Goal: Information Seeking & Learning: Understand process/instructions

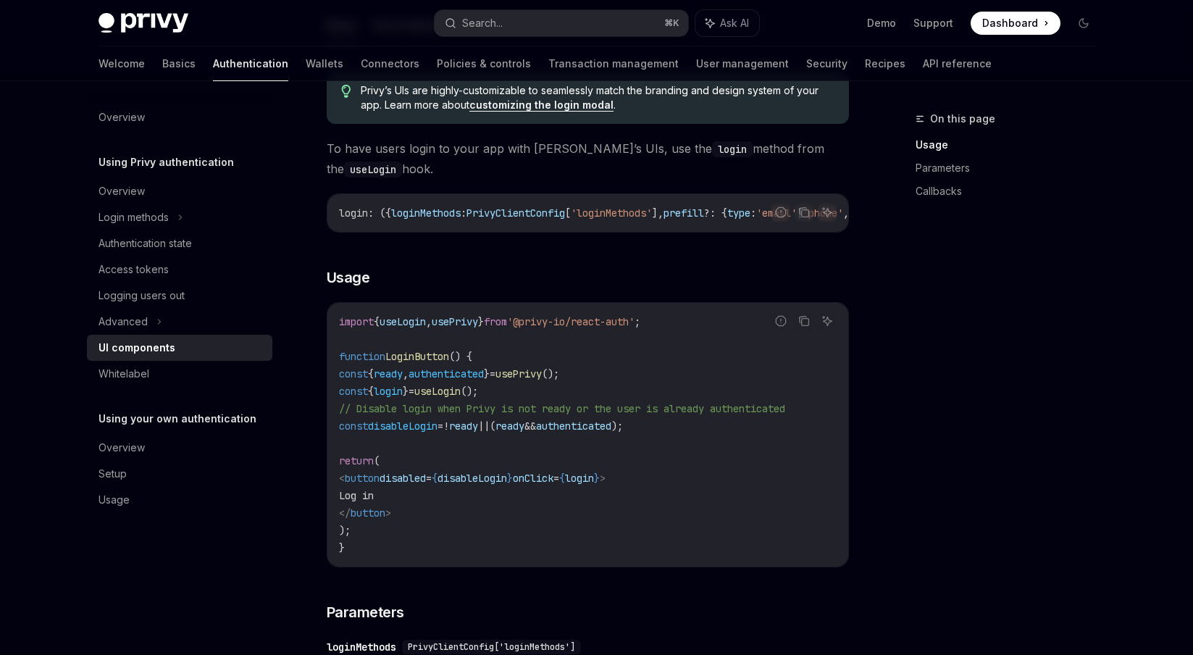
scroll to position [809, 0]
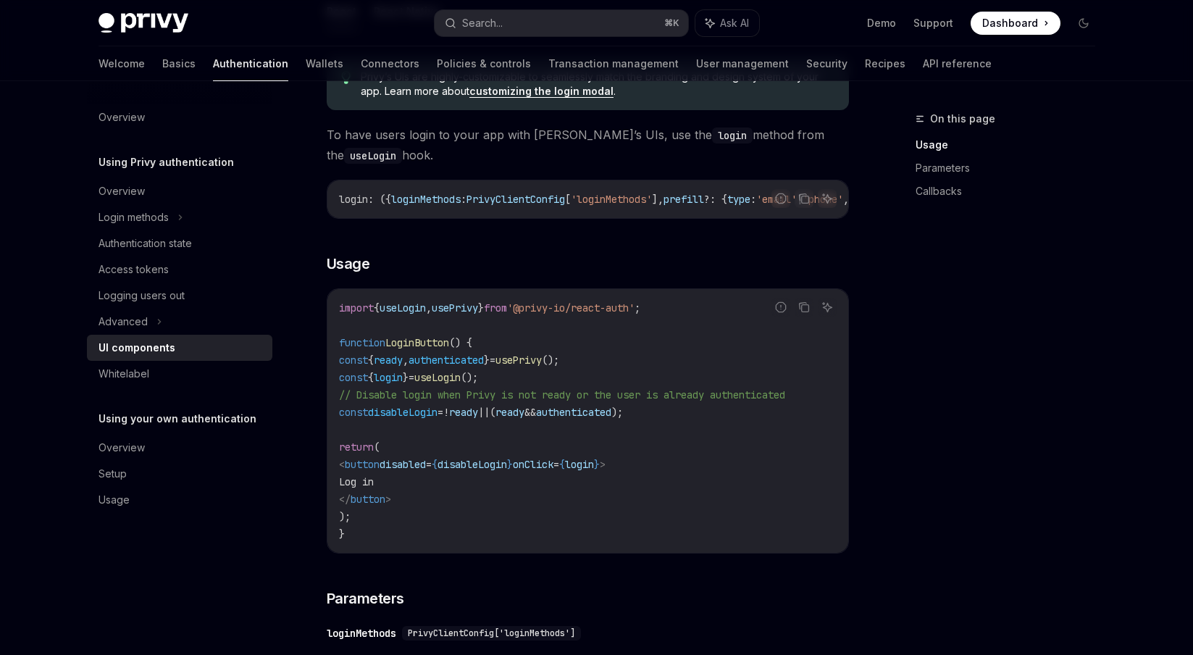
click at [484, 314] on span "}" at bounding box center [481, 307] width 6 height 13
copy code "import { useLogin , usePrivy } from '@privy-io/react-auth' ;"
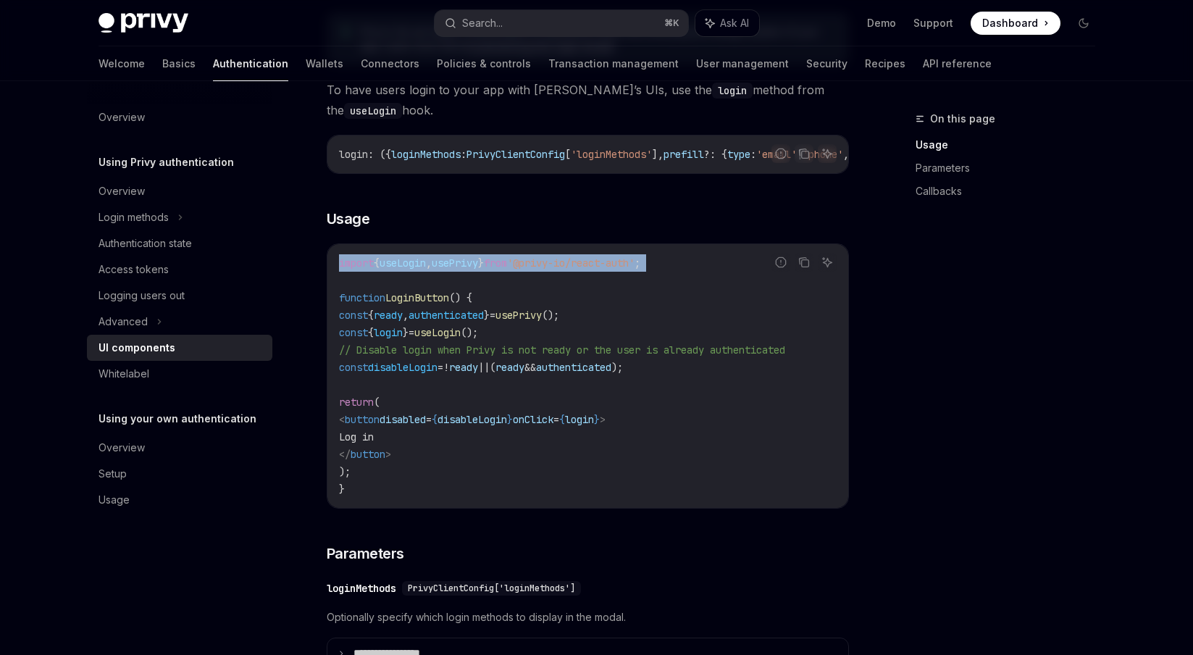
click at [408, 322] on span "," at bounding box center [406, 314] width 6 height 13
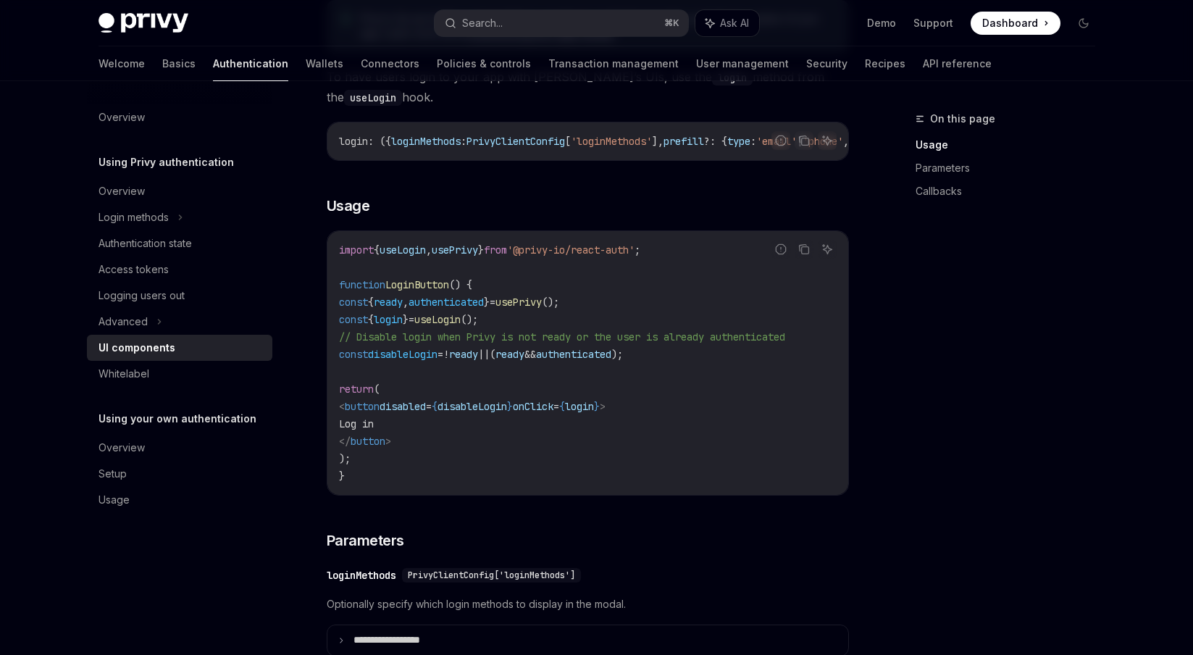
scroll to position [878, 0]
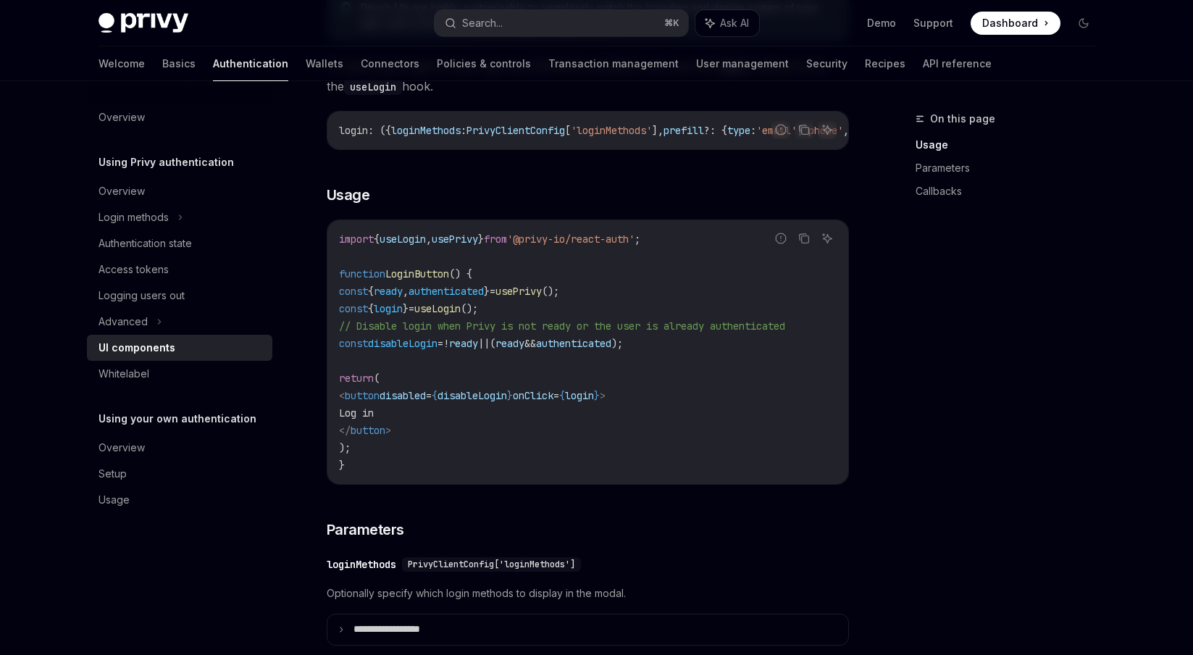
click at [403, 315] on span "login" at bounding box center [388, 308] width 29 height 13
drag, startPoint x: 564, startPoint y: 317, endPoint x: 366, endPoint y: 315, distance: 197.7
click at [366, 315] on code "import { useLogin , usePrivy } from '@privy-io/react-auth' ; function LoginButt…" at bounding box center [587, 351] width 497 height 243
click at [362, 315] on span "const" at bounding box center [353, 308] width 29 height 13
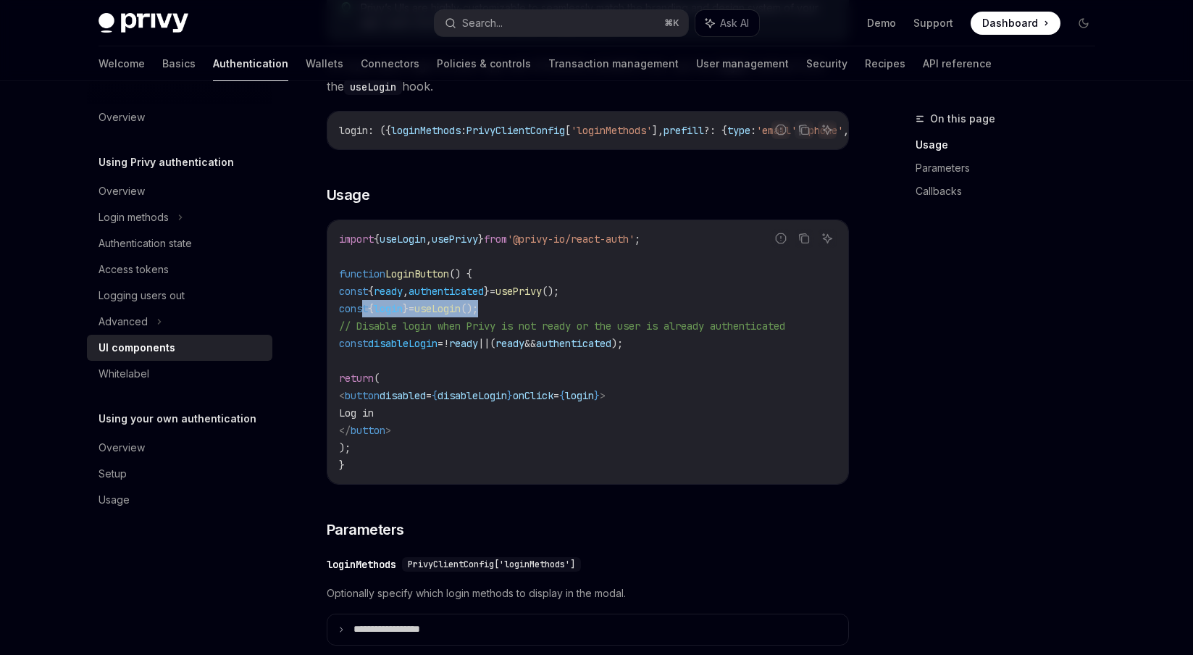
copy span "const { login } = useLogin ();"
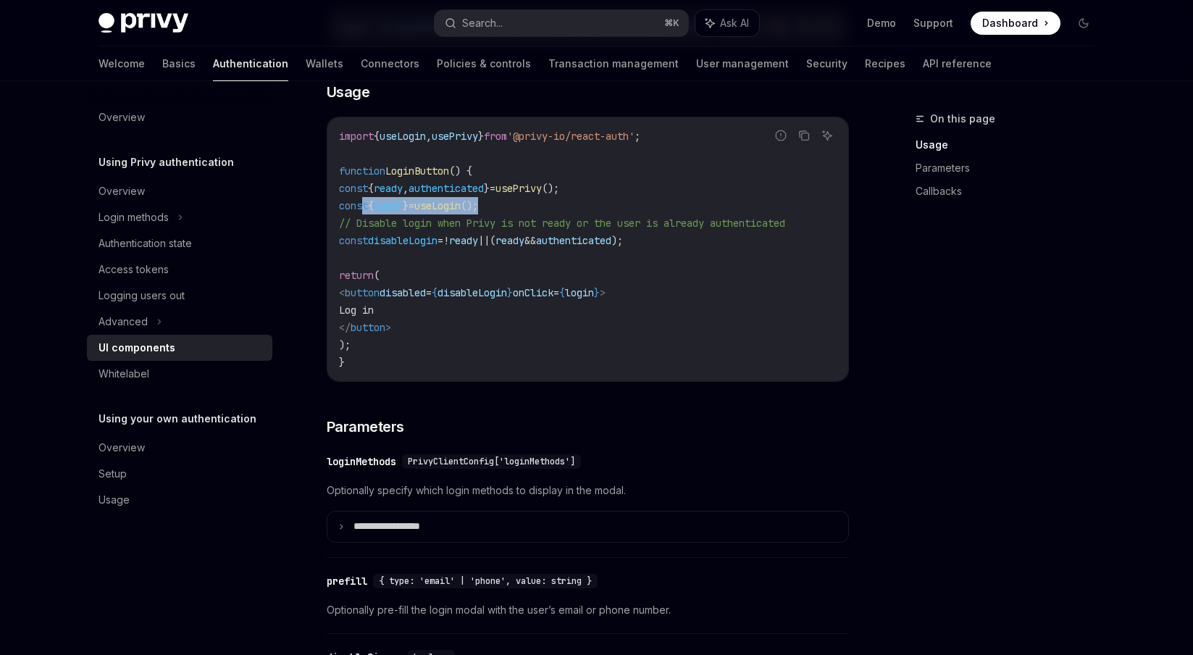
click at [424, 285] on code "import { useLogin , usePrivy } from '@privy-io/react-auth' ; function LoginButt…" at bounding box center [587, 248] width 497 height 243
drag, startPoint x: 387, startPoint y: 295, endPoint x: 682, endPoint y: 332, distance: 297.8
click at [682, 332] on code "import { useLogin , usePrivy } from '@privy-io/react-auth' ; function LoginButt…" at bounding box center [587, 248] width 497 height 243
copy code "< button disabled = { disableLogin } onClick = { login } > Log in </ button >"
click at [654, 428] on h3 "​ Parameters" at bounding box center [588, 426] width 522 height 20
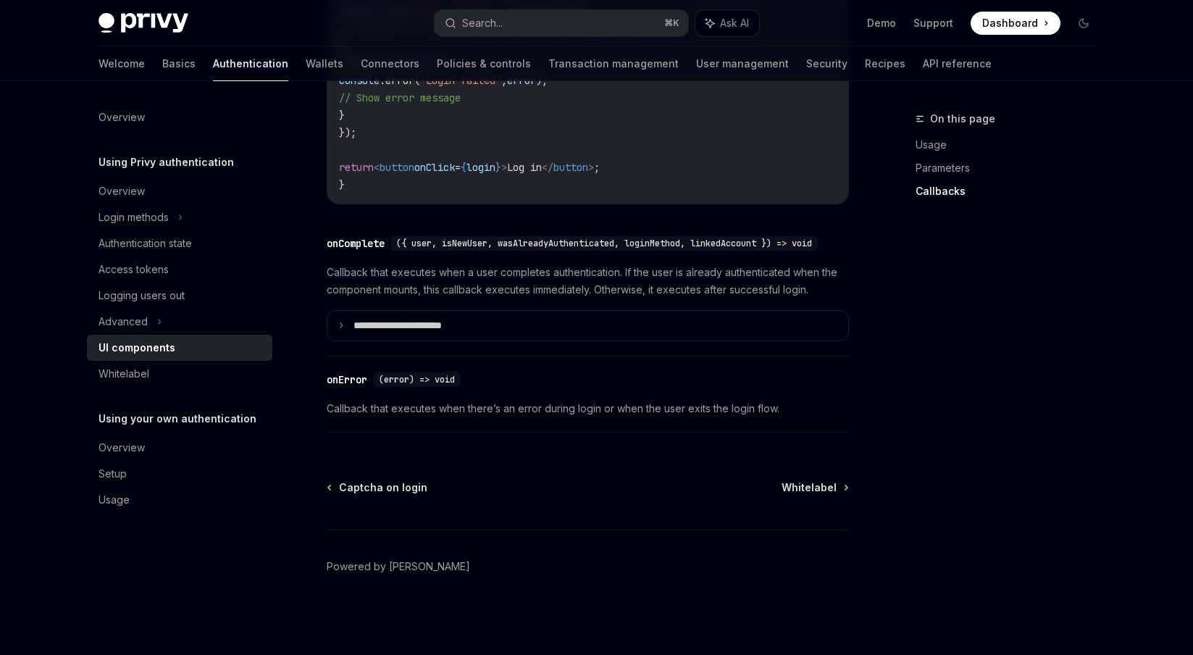
scroll to position [2105, 0]
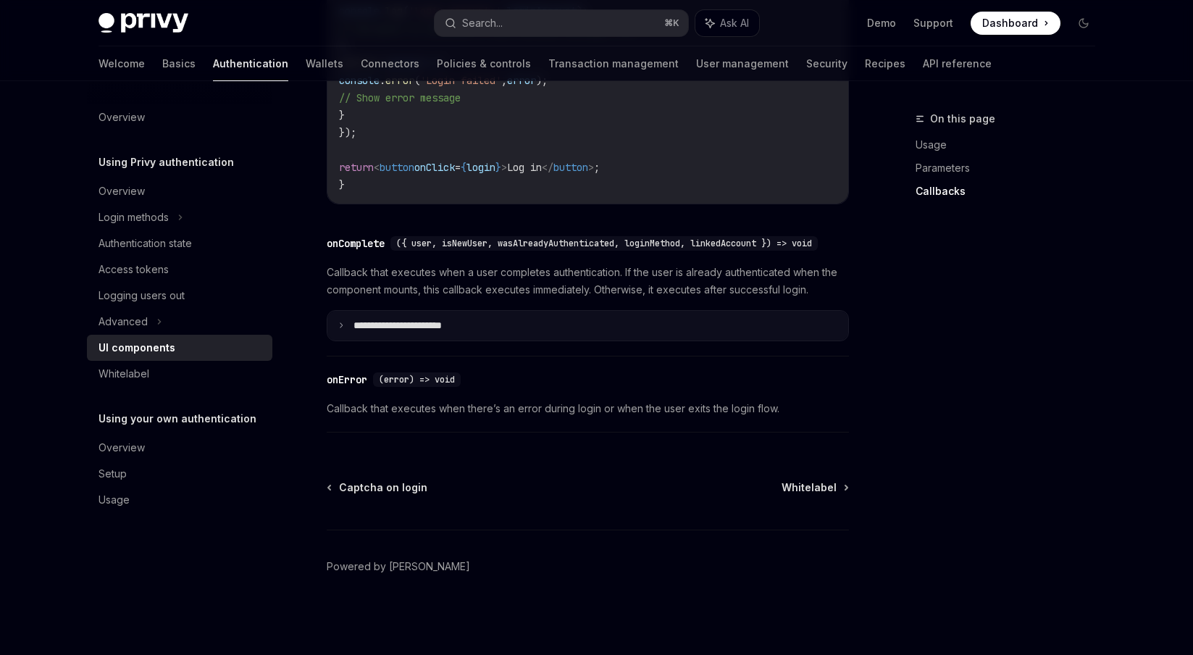
click at [442, 322] on p "**********" at bounding box center [417, 325] width 128 height 13
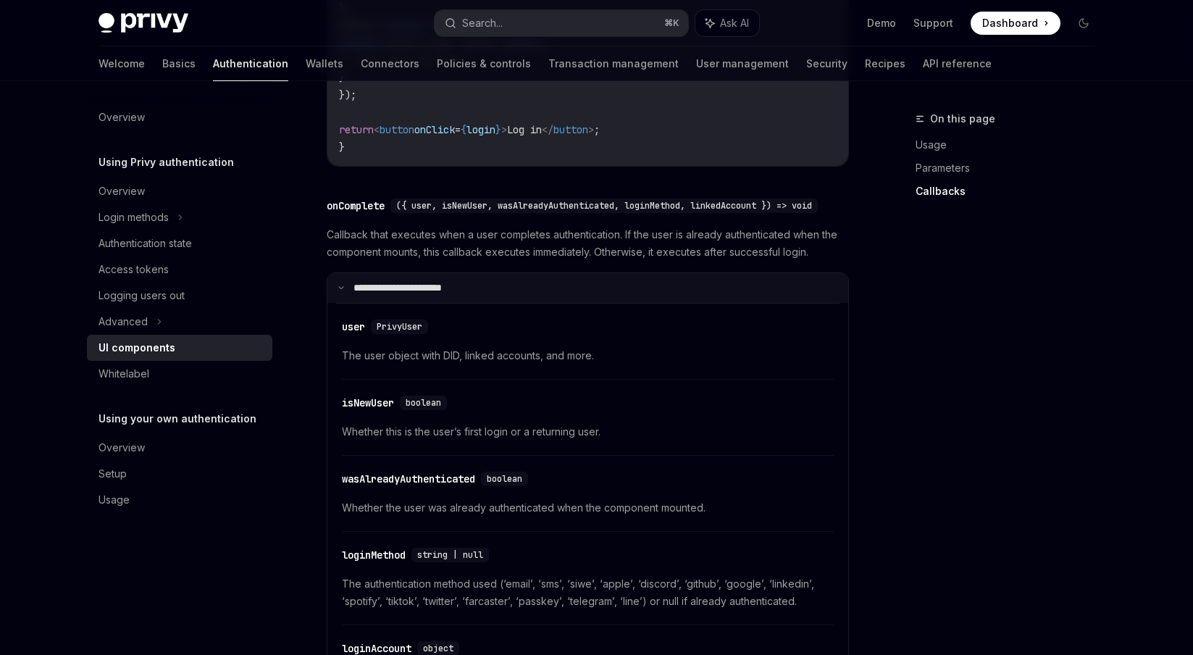
click at [442, 295] on p "**********" at bounding box center [415, 288] width 124 height 13
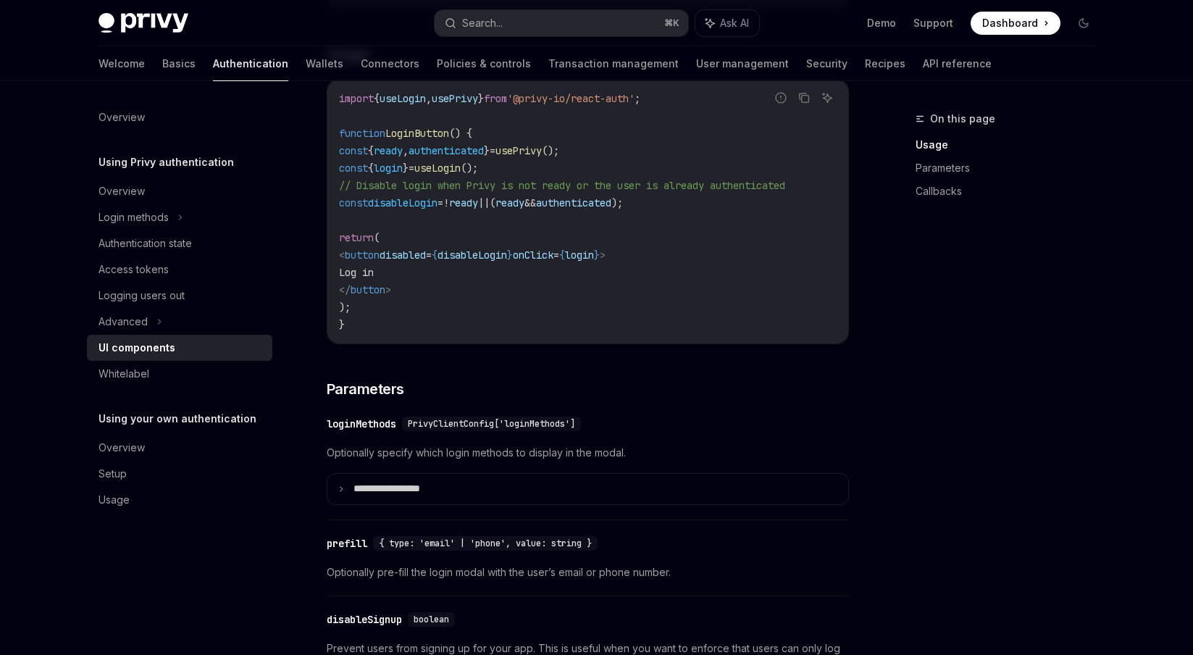
scroll to position [924, 0]
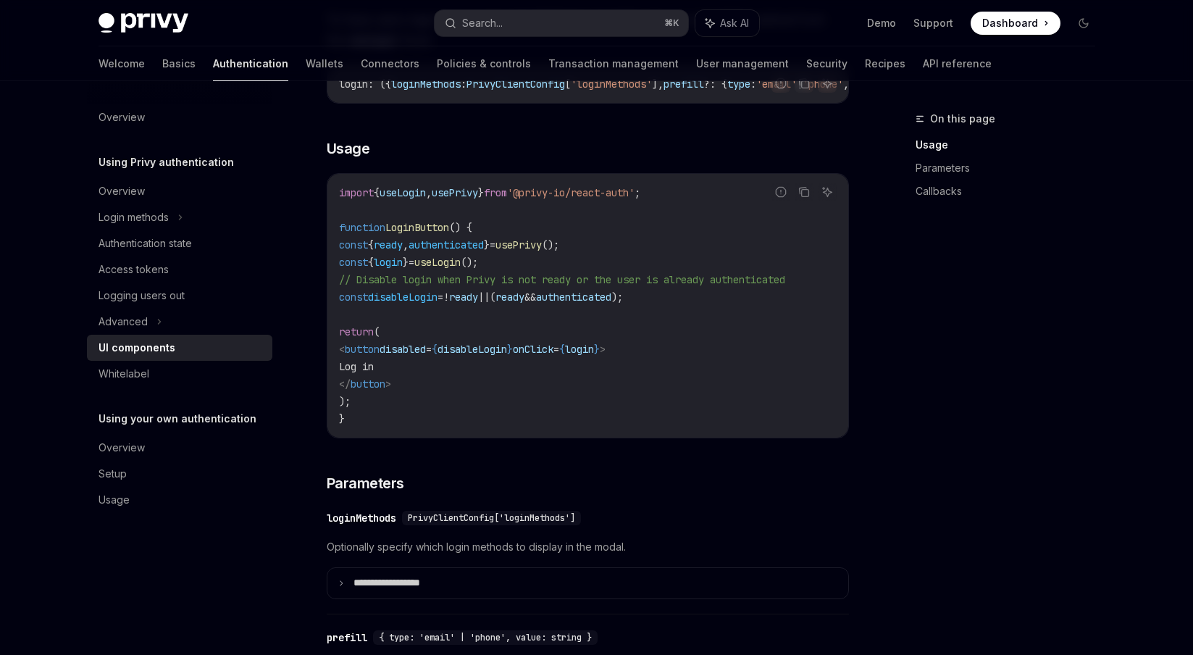
click at [461, 265] on span "useLogin" at bounding box center [437, 262] width 46 height 13
click at [403, 268] on span "login" at bounding box center [388, 262] width 29 height 13
click at [422, 194] on span "useLogin" at bounding box center [402, 192] width 46 height 13
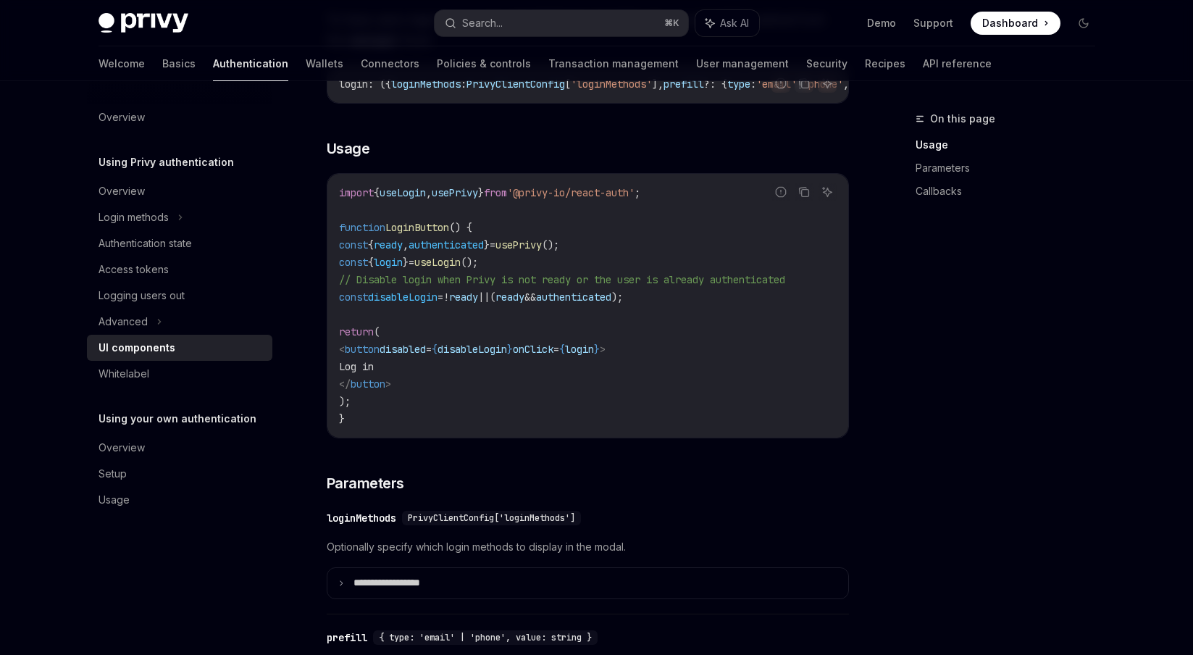
click at [422, 194] on span "useLogin" at bounding box center [402, 192] width 46 height 13
click at [403, 266] on span "login" at bounding box center [388, 262] width 29 height 13
click at [420, 159] on h3 "​ Usage" at bounding box center [588, 148] width 522 height 20
click at [420, 199] on span "useLogin" at bounding box center [402, 192] width 46 height 13
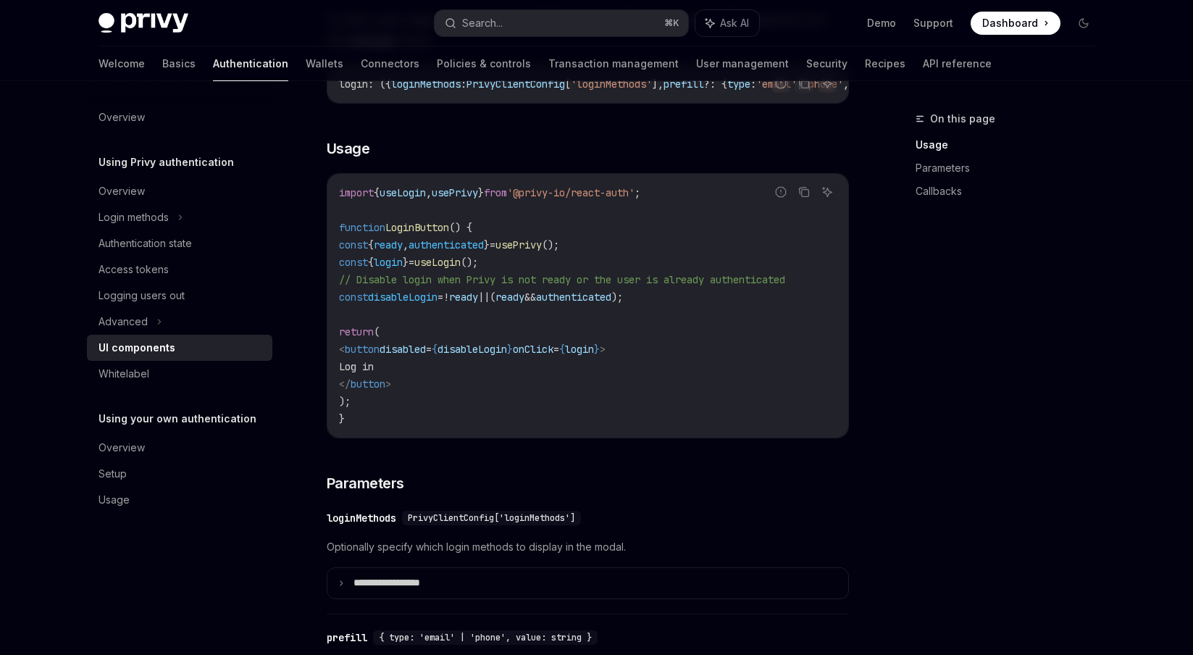
click at [420, 199] on span "useLogin" at bounding box center [402, 192] width 46 height 13
click at [403, 261] on span "login" at bounding box center [388, 262] width 29 height 13
click at [420, 277] on code "import { useLogin , usePrivy } from '@privy-io/react-auth' ; function LoginButt…" at bounding box center [587, 305] width 497 height 243
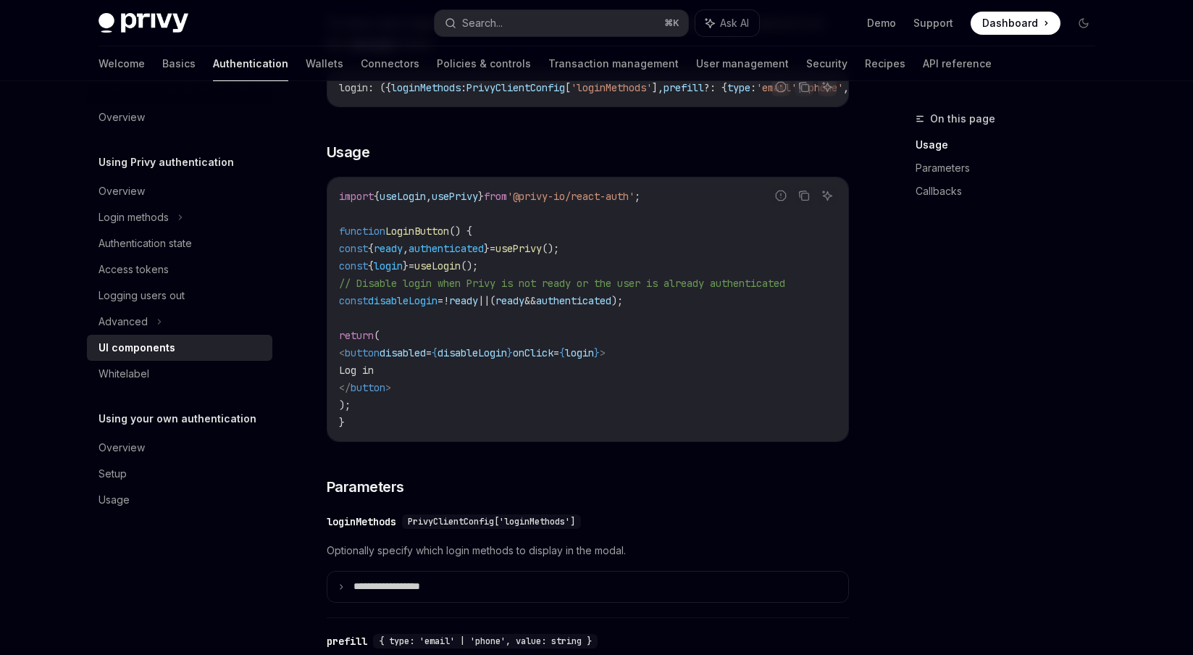
scroll to position [920, 0]
click at [474, 212] on code "import { useLogin , usePrivy } from '@privy-io/react-auth' ; function LoginButt…" at bounding box center [587, 309] width 497 height 243
click at [478, 203] on span "usePrivy" at bounding box center [455, 196] width 46 height 13
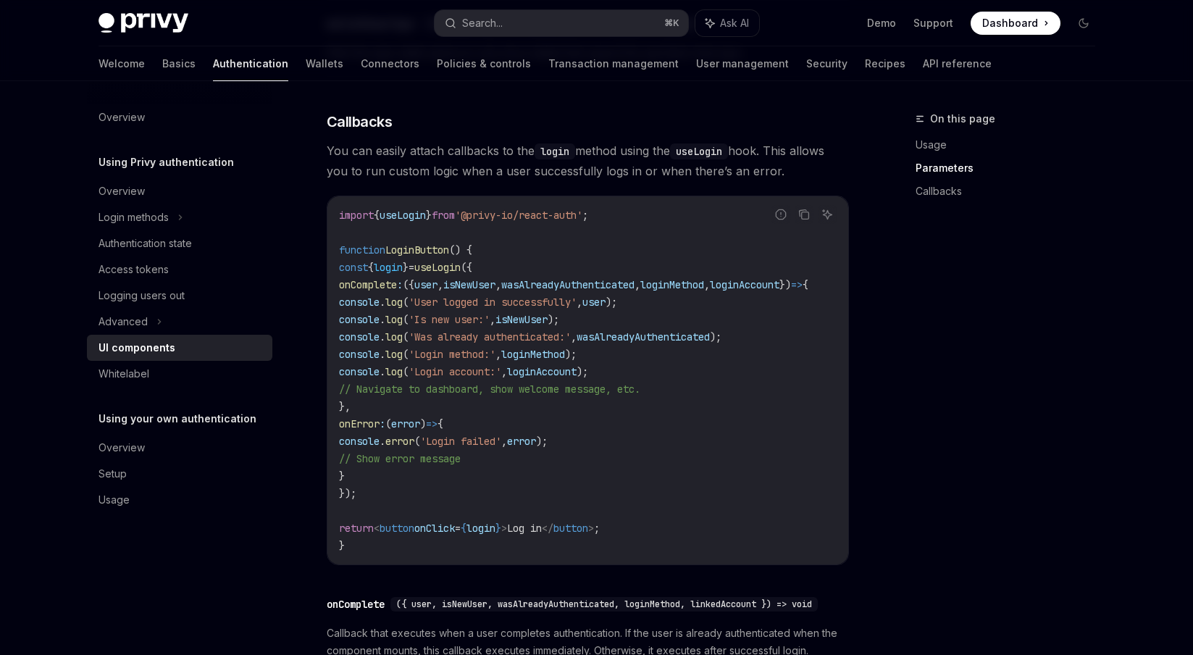
scroll to position [0, 20]
click at [437, 291] on span "user" at bounding box center [425, 284] width 23 height 13
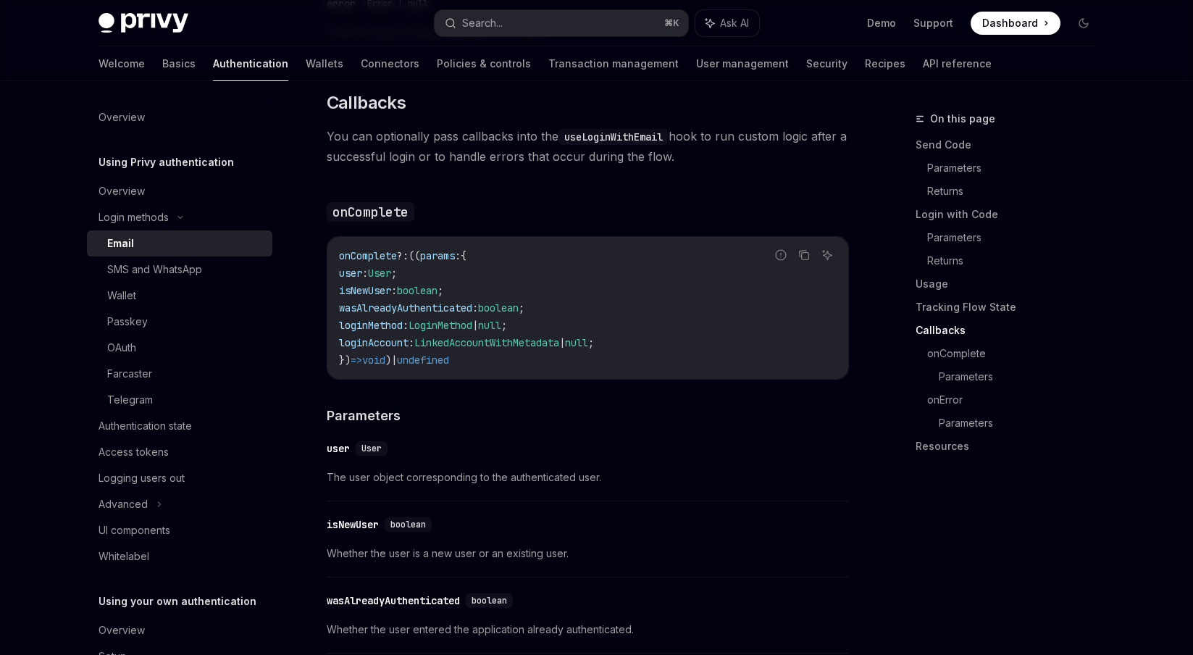
scroll to position [2085, 0]
